Goal: Find specific page/section: Find specific page/section

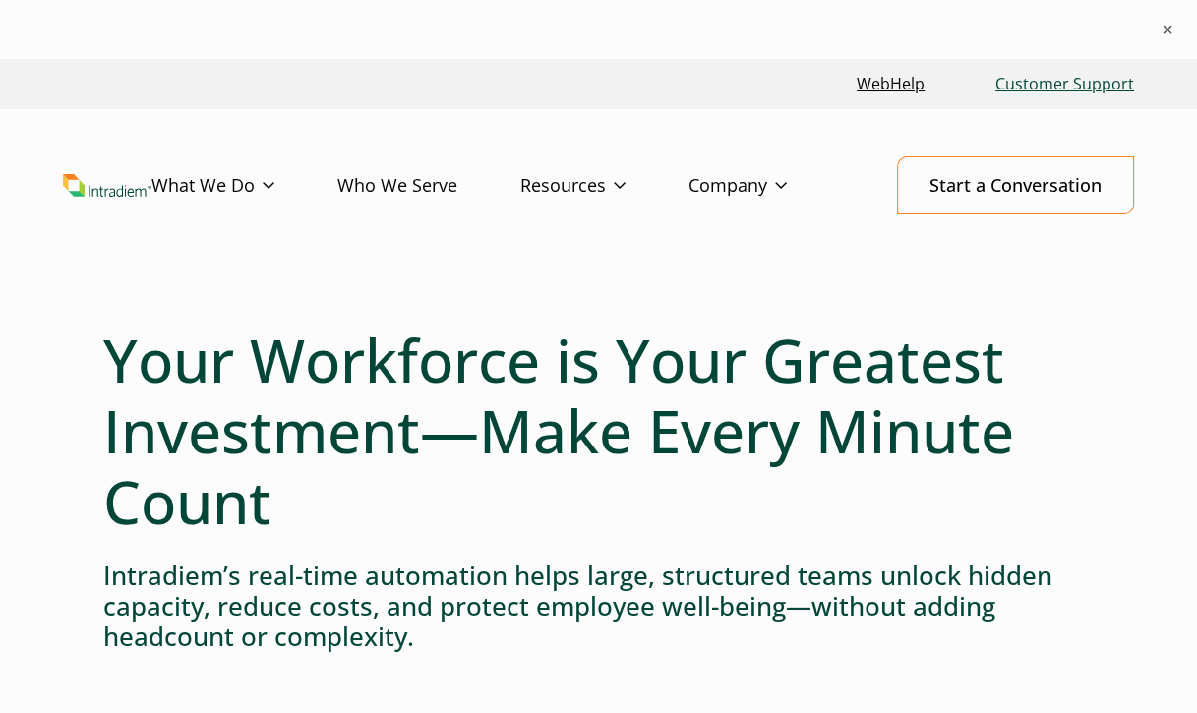
click at [1031, 86] on link "Customer Support" at bounding box center [1064, 84] width 154 height 42
click at [1163, 31] on button "×" at bounding box center [1168, 30] width 24 height 24
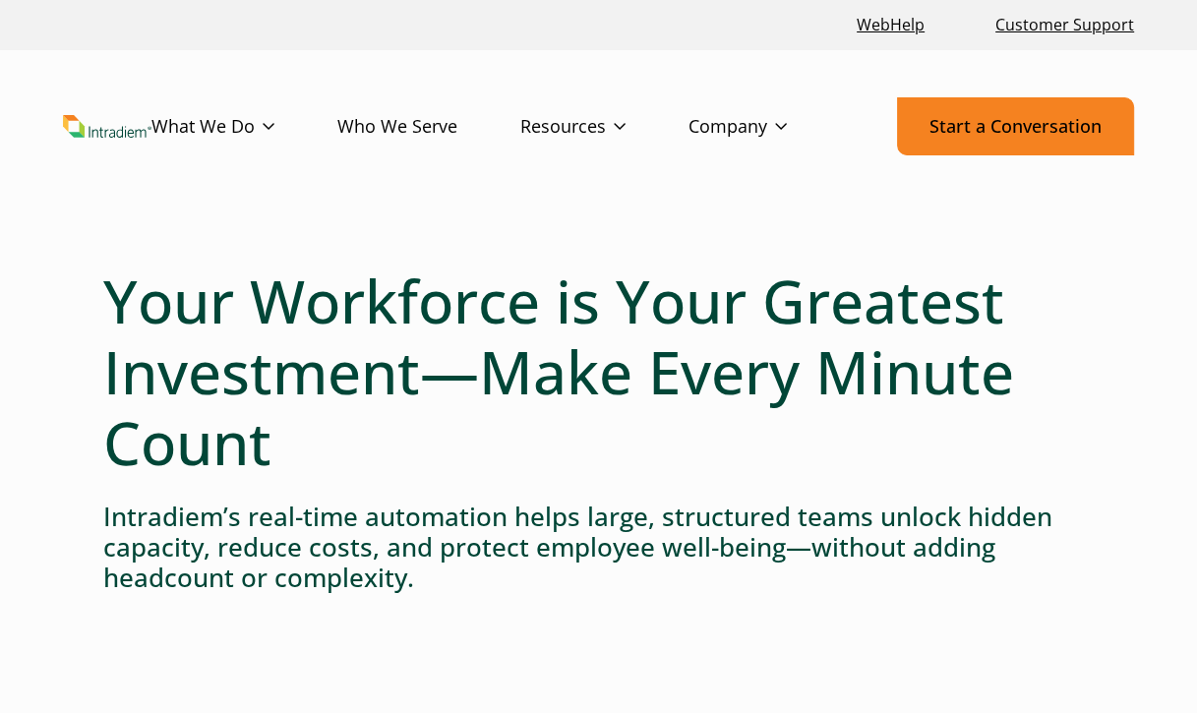
click at [1054, 114] on link "Start a Conversation" at bounding box center [1015, 126] width 237 height 58
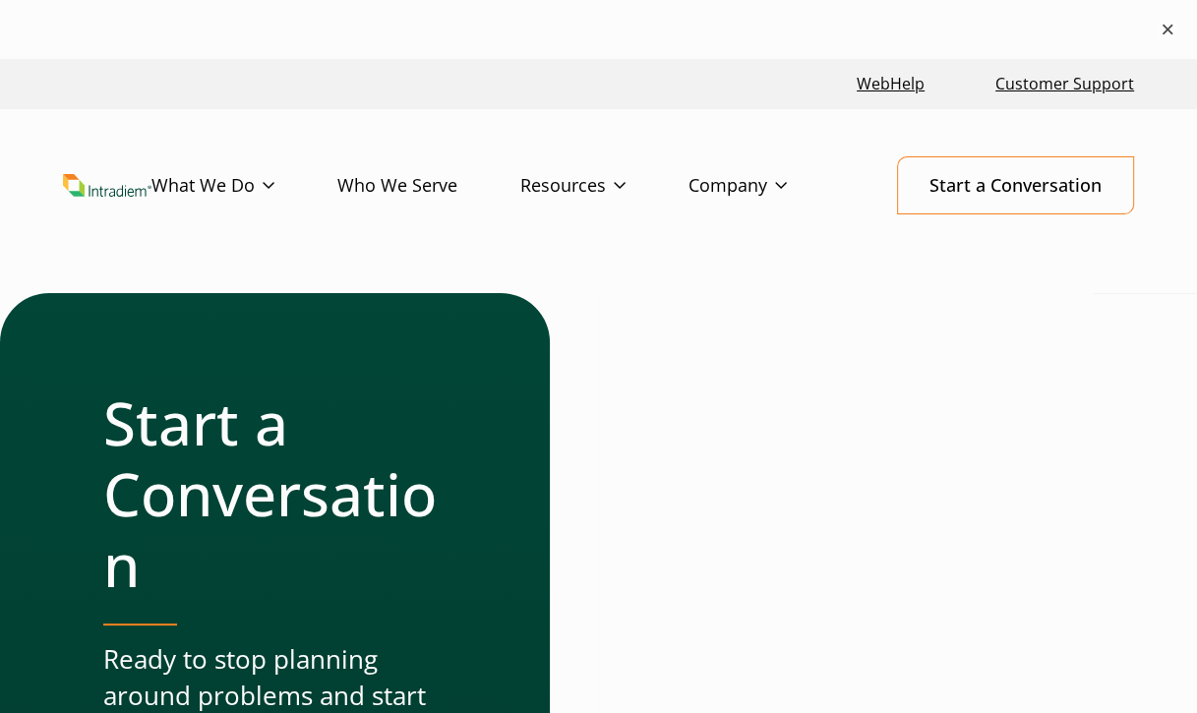
click at [1171, 20] on button "×" at bounding box center [1168, 30] width 24 height 24
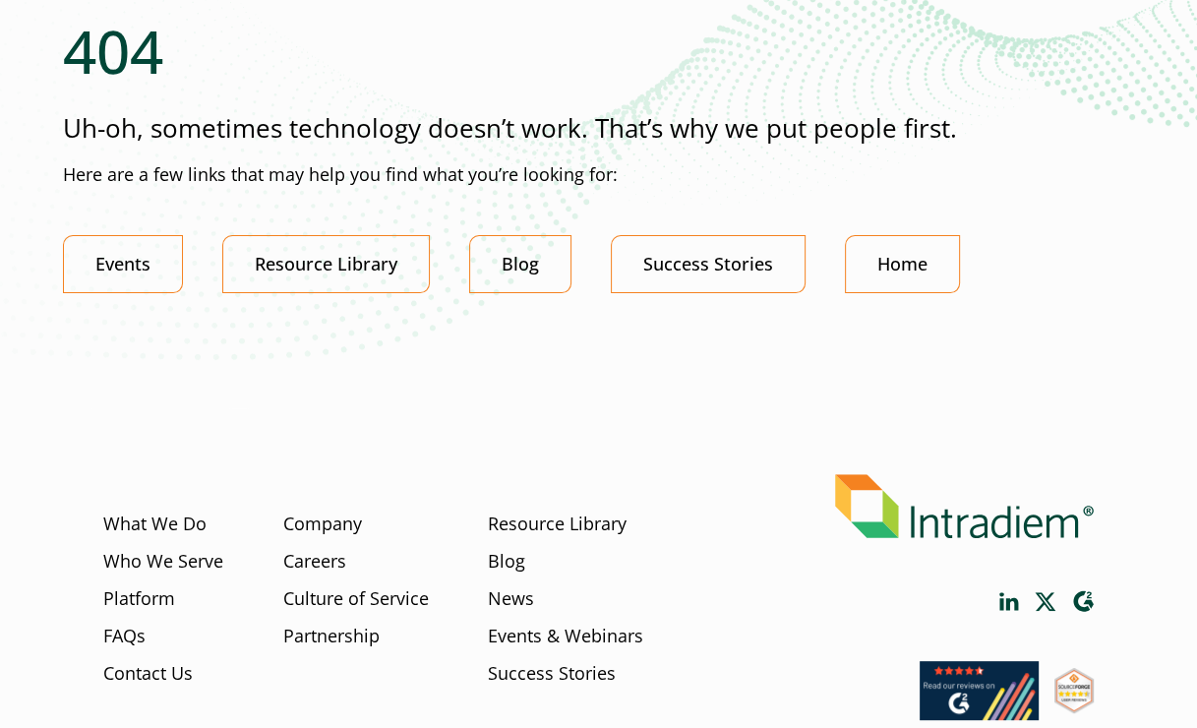
scroll to position [457, 0]
